Goal: Task Accomplishment & Management: Manage account settings

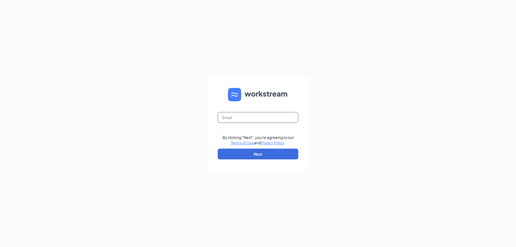
click at [249, 119] on input "text" at bounding box center [258, 117] width 81 height 11
click at [243, 117] on input "text" at bounding box center [258, 117] width 81 height 11
type input "[EMAIL_ADDRESS][DOMAIN_NAME]"
click at [262, 155] on button "Next" at bounding box center [258, 154] width 81 height 11
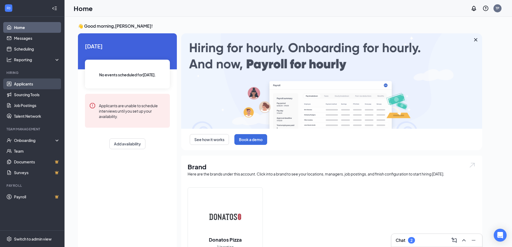
click at [23, 81] on link "Applicants" at bounding box center [37, 83] width 46 height 11
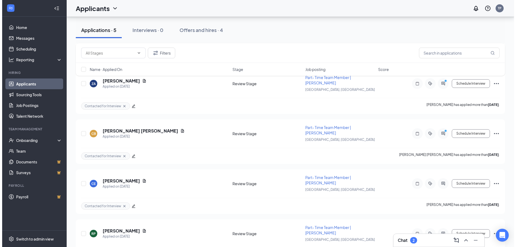
scroll to position [134, 0]
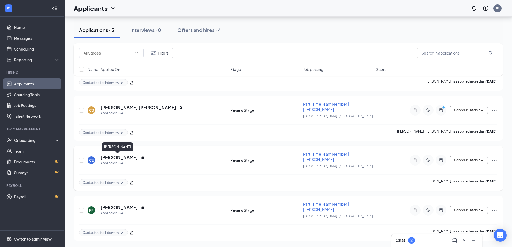
click at [112, 156] on h5 "[PERSON_NAME]" at bounding box center [118, 157] width 37 height 6
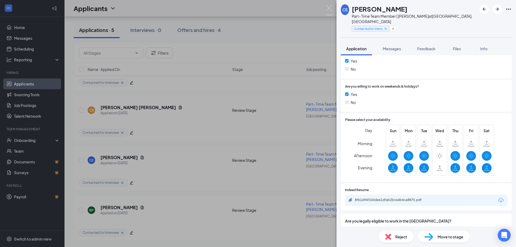
scroll to position [127, 0]
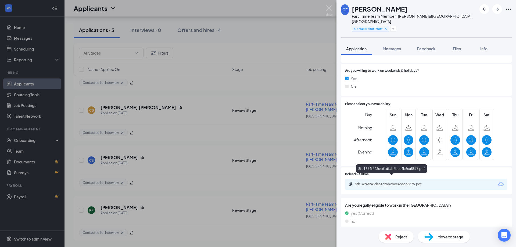
click at [382, 182] on div "8fb1694f243de61dfab2bce4b6ca8875.pdf" at bounding box center [391, 184] width 75 height 4
click at [399, 182] on div "8fb1694f243de61dfab2bce4b6ca8875.pdf" at bounding box center [391, 184] width 75 height 4
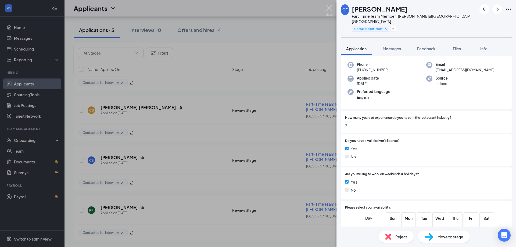
scroll to position [0, 0]
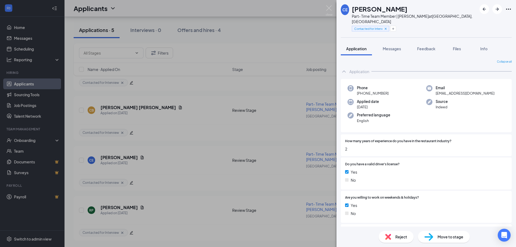
click at [458, 91] on span "[EMAIL_ADDRESS][DOMAIN_NAME]" at bounding box center [464, 93] width 59 height 5
click at [451, 91] on span "[EMAIL_ADDRESS][DOMAIN_NAME]" at bounding box center [464, 93] width 59 height 5
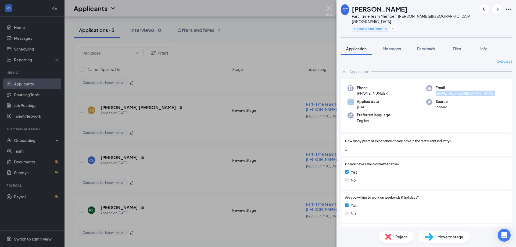
click at [451, 91] on span "[EMAIL_ADDRESS][DOMAIN_NAME]" at bounding box center [464, 93] width 59 height 5
click at [452, 91] on span "[EMAIL_ADDRESS][DOMAIN_NAME]" at bounding box center [464, 93] width 59 height 5
click at [461, 91] on span "[EMAIL_ADDRESS][DOMAIN_NAME]" at bounding box center [464, 93] width 59 height 5
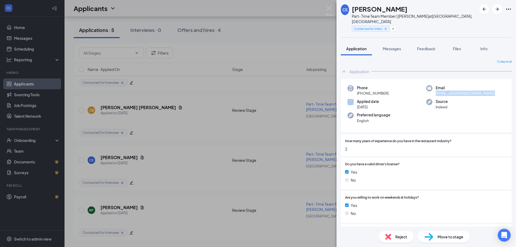
click at [461, 91] on span "[EMAIL_ADDRESS][DOMAIN_NAME]" at bounding box center [464, 93] width 59 height 5
click at [388, 232] on div "Reject" at bounding box center [395, 237] width 35 height 12
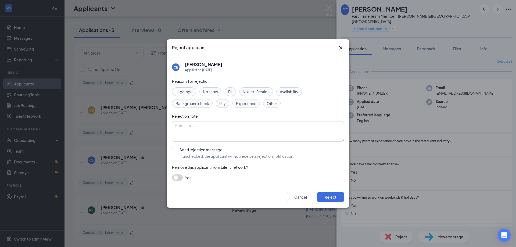
click at [276, 104] on span "Other" at bounding box center [271, 103] width 10 height 6
click at [331, 199] on button "Reject" at bounding box center [330, 196] width 27 height 11
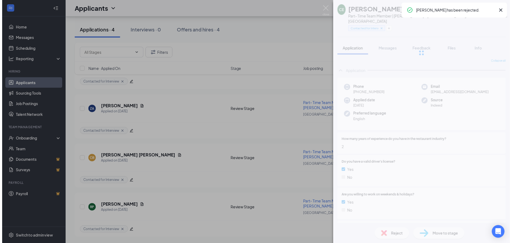
scroll to position [84, 0]
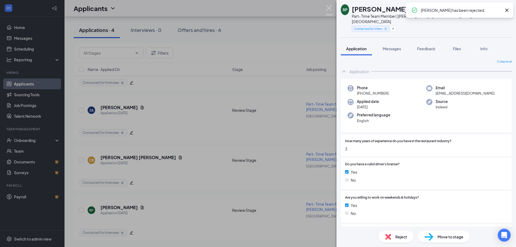
click at [328, 11] on img at bounding box center [328, 10] width 7 height 10
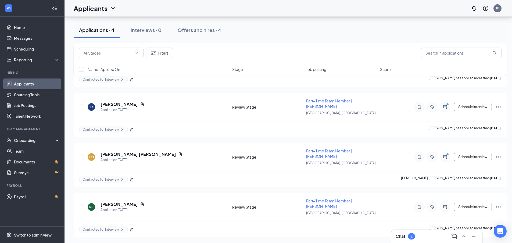
scroll to position [88, 0]
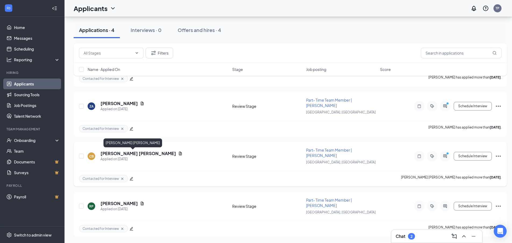
click at [127, 152] on h5 "[PERSON_NAME] [PERSON_NAME]" at bounding box center [137, 153] width 75 height 6
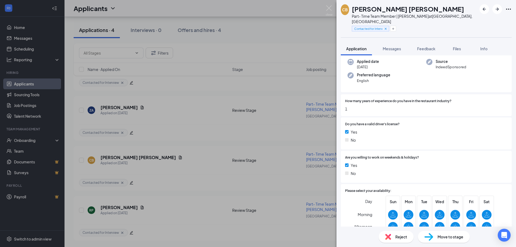
scroll to position [127, 0]
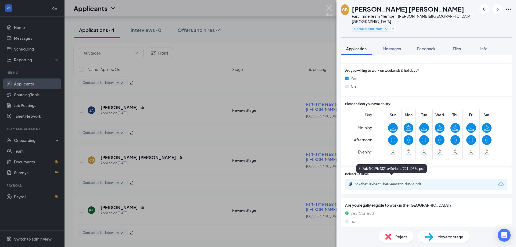
click at [399, 182] on div "5c7ab4f019b4321b4f64aacf221d068e.pdf" at bounding box center [426, 184] width 162 height 11
click at [399, 182] on div "5c7ab4f019b4321b4f64aacf221d068e.pdf" at bounding box center [391, 184] width 75 height 4
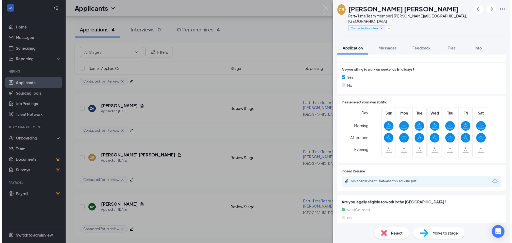
scroll to position [125, 0]
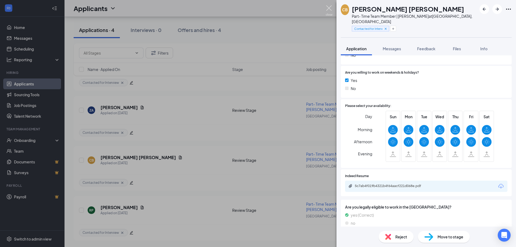
click at [328, 6] on img at bounding box center [328, 10] width 7 height 10
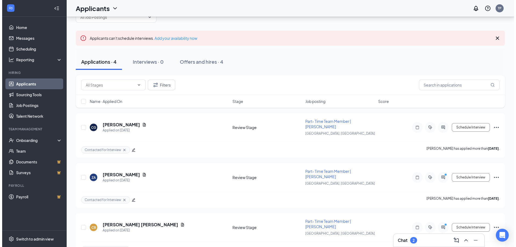
scroll to position [81, 0]
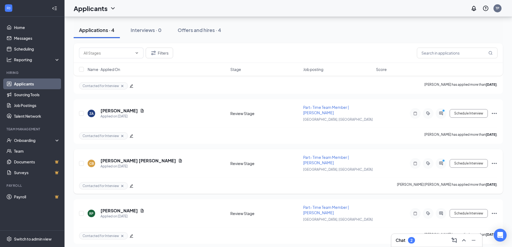
click at [110, 157] on div "[PERSON_NAME] Applied on [DATE] Review Stage Part- Time Team Member | Donatos P…" at bounding box center [288, 165] width 418 height 23
click at [110, 161] on h5 "[PERSON_NAME] [PERSON_NAME]" at bounding box center [137, 161] width 75 height 6
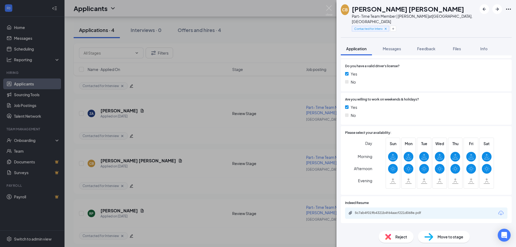
scroll to position [127, 0]
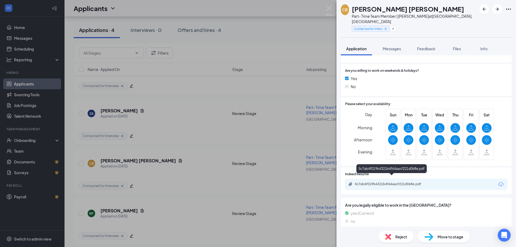
click at [394, 182] on div "5c7ab4f019b4321b4f64aacf221d068e.pdf" at bounding box center [391, 184] width 75 height 4
click at [425, 182] on div "5c7ab4f019b4321b4f64aacf221d068e.pdf" at bounding box center [391, 184] width 75 height 4
